Goal: Book appointment/travel/reservation

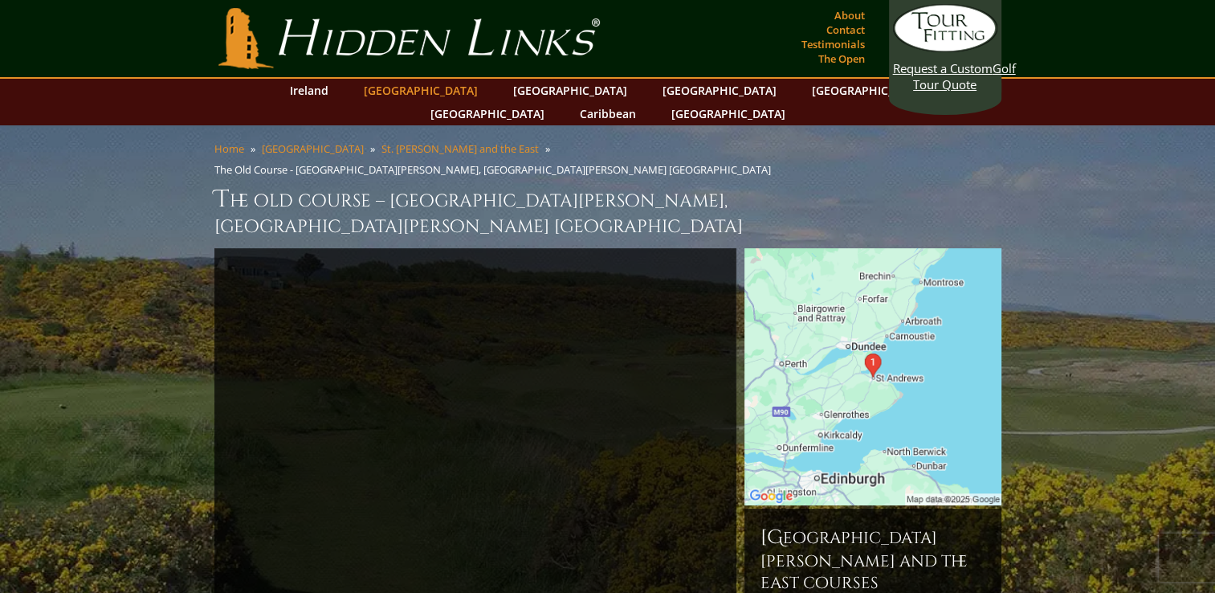
click at [431, 94] on link "[GEOGRAPHIC_DATA]" at bounding box center [421, 90] width 130 height 23
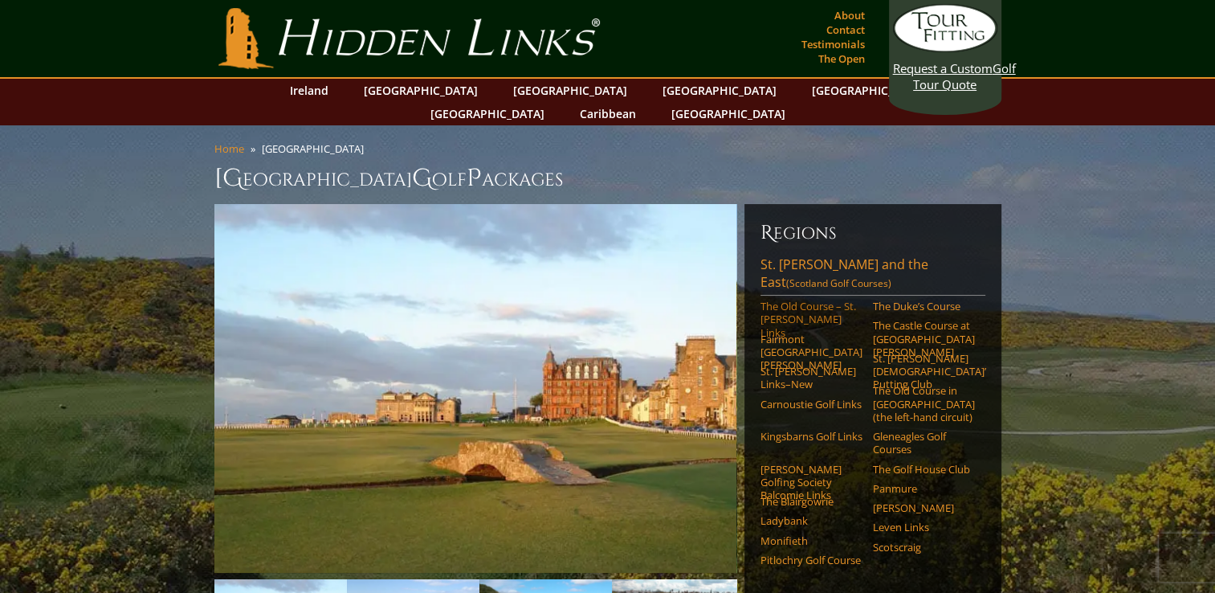
click at [803, 300] on link "The Old Course – St. [PERSON_NAME] Links" at bounding box center [812, 319] width 102 height 39
